Goal: Answer question/provide support: Share knowledge or assist other users

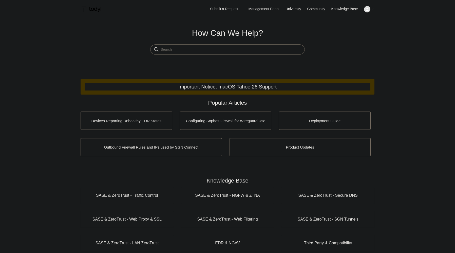
click at [372, 10] on icon at bounding box center [372, 9] width 3 height 3
click at [232, 8] on link "Submit a Request" at bounding box center [224, 9] width 38 height 8
click at [370, 9] on img at bounding box center [367, 9] width 6 height 6
click at [373, 9] on icon at bounding box center [372, 9] width 3 height 3
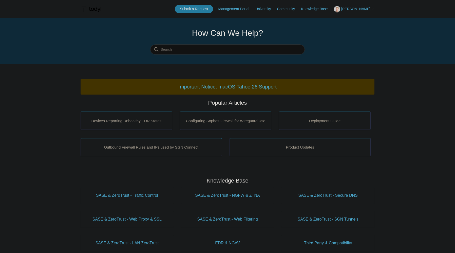
click at [370, 9] on span "Erik Hjelte" at bounding box center [357, 9] width 33 height 4
click at [366, 23] on link "My Support Requests" at bounding box center [358, 19] width 49 height 9
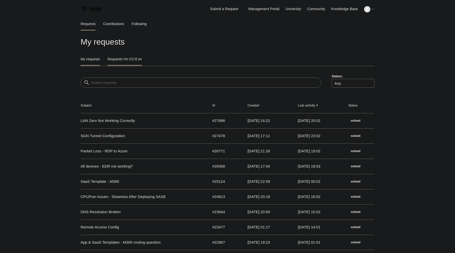
click at [120, 59] on link "Requests I'm CC'd on" at bounding box center [124, 58] width 34 height 11
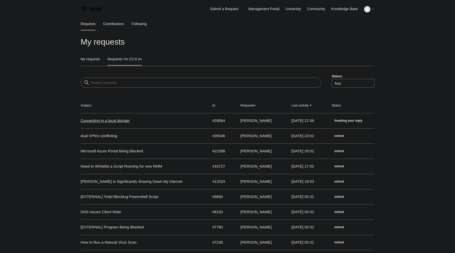
click at [113, 120] on link "Connecting to a local domain" at bounding box center [140, 121] width 120 height 6
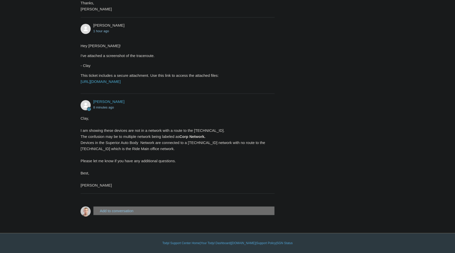
scroll to position [268, 0]
click at [127, 210] on button "Add to conversation" at bounding box center [183, 210] width 181 height 9
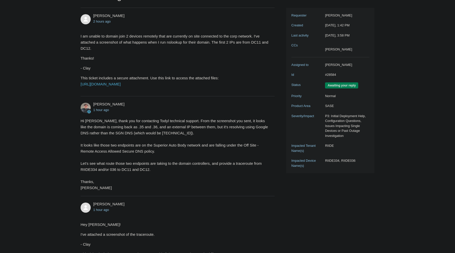
scroll to position [65, 0]
click at [120, 86] on link "[URL][DOMAIN_NAME]" at bounding box center [100, 84] width 40 height 4
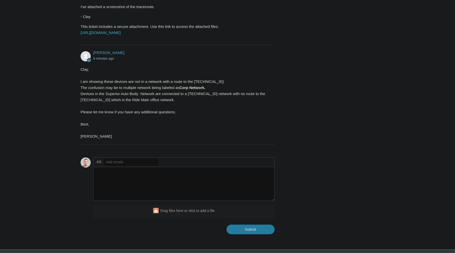
scroll to position [293, 0]
